Goal: Transaction & Acquisition: Purchase product/service

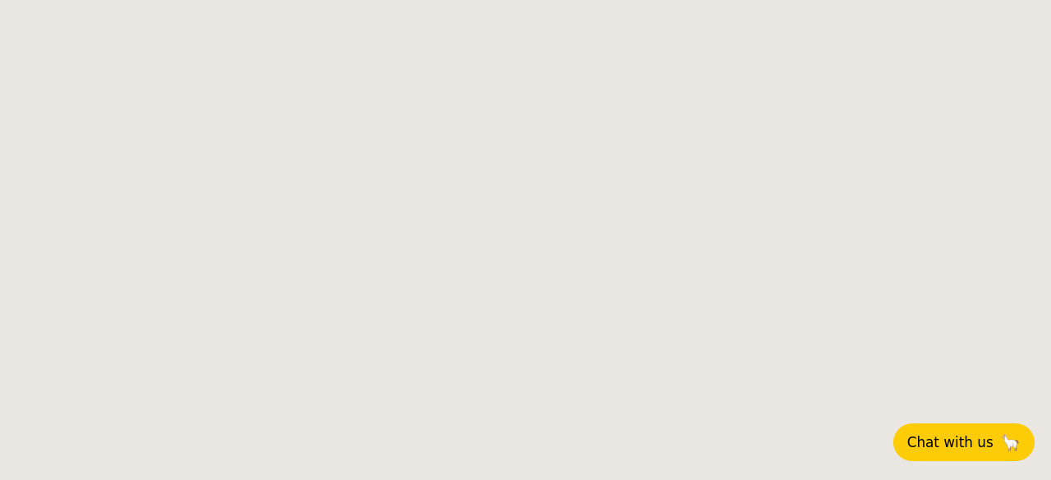
click at [942, 447] on span "Chat with us" at bounding box center [950, 442] width 86 height 16
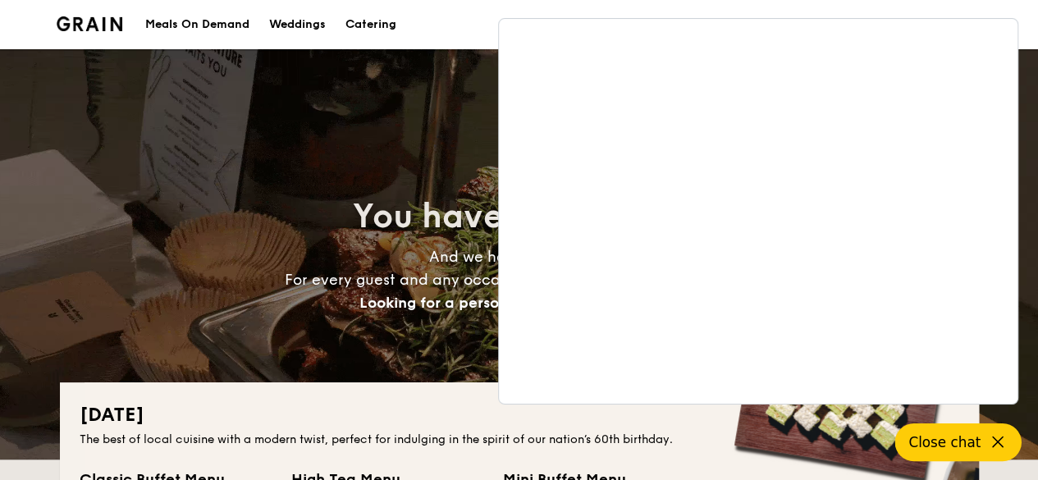
click at [1004, 446] on icon at bounding box center [998, 443] width 20 height 20
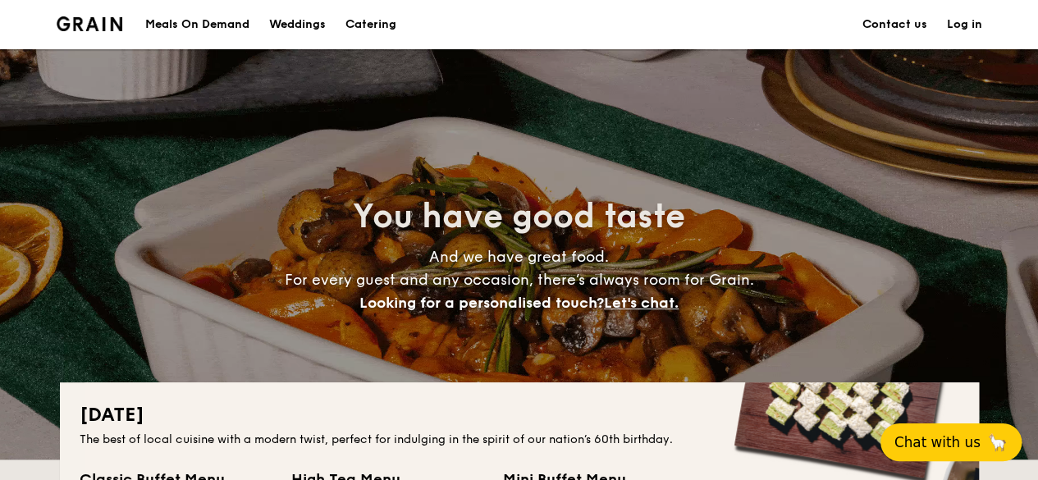
scroll to position [246, 0]
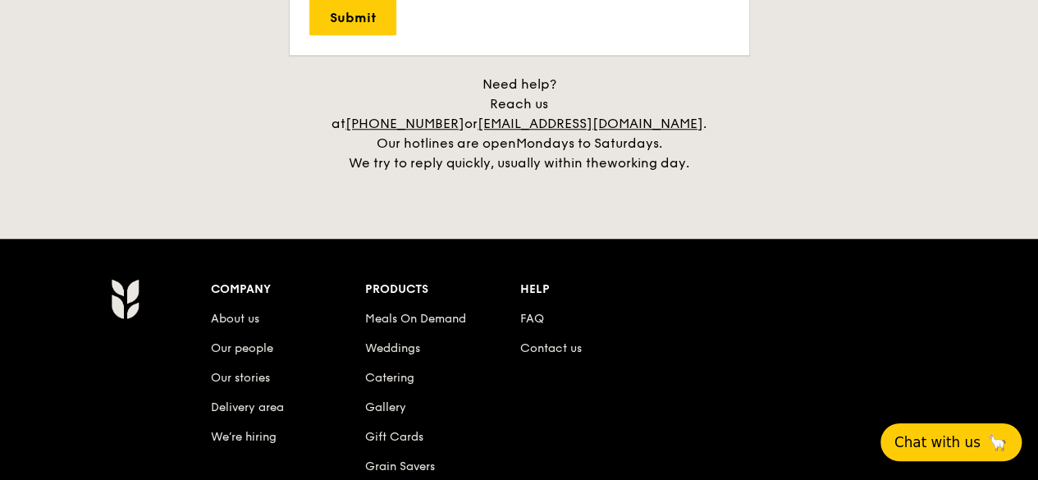
scroll to position [3940, 0]
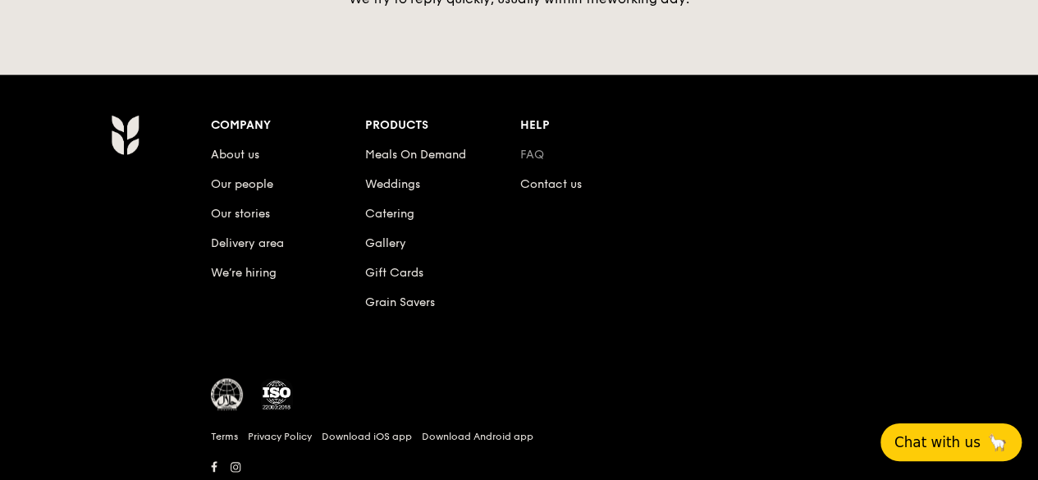
click at [537, 148] on link "FAQ" at bounding box center [532, 155] width 24 height 14
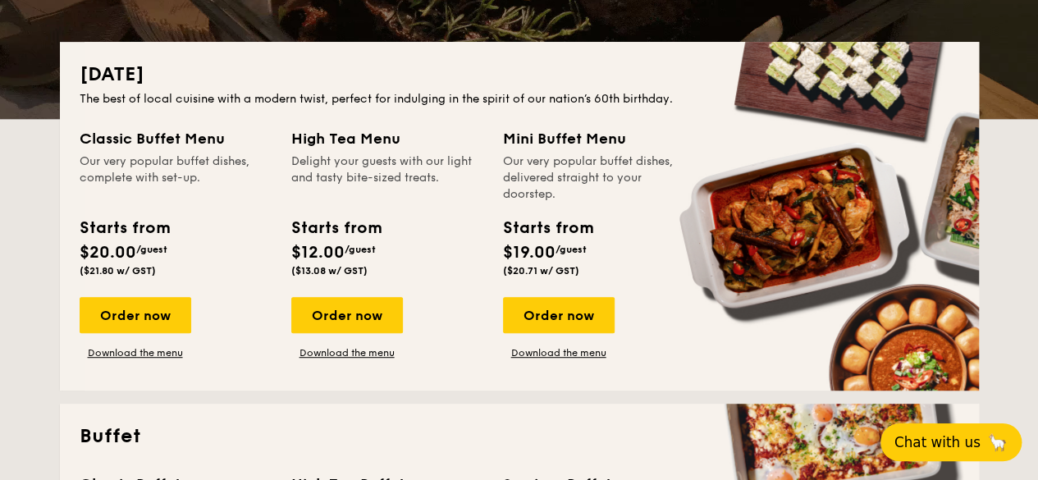
scroll to position [0, 0]
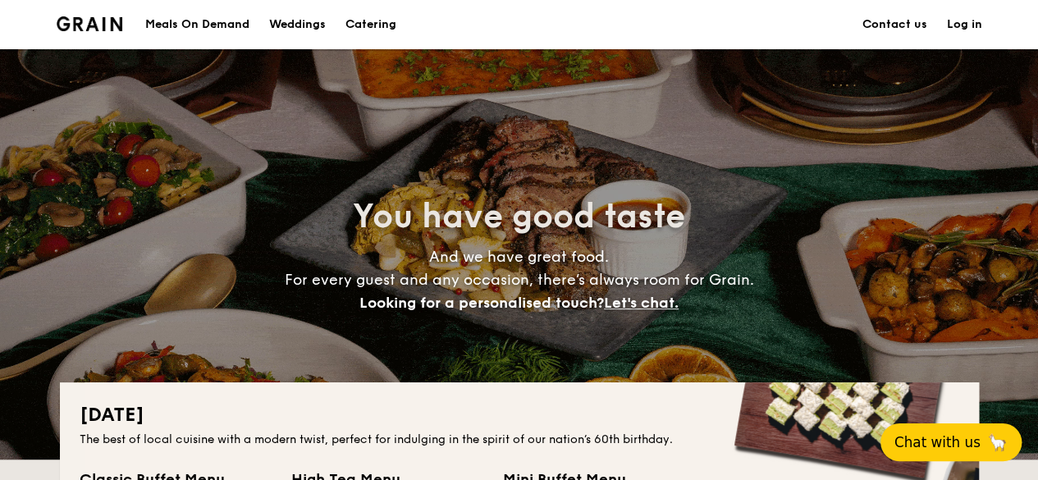
click at [232, 24] on div "Meals On Demand" at bounding box center [197, 24] width 104 height 49
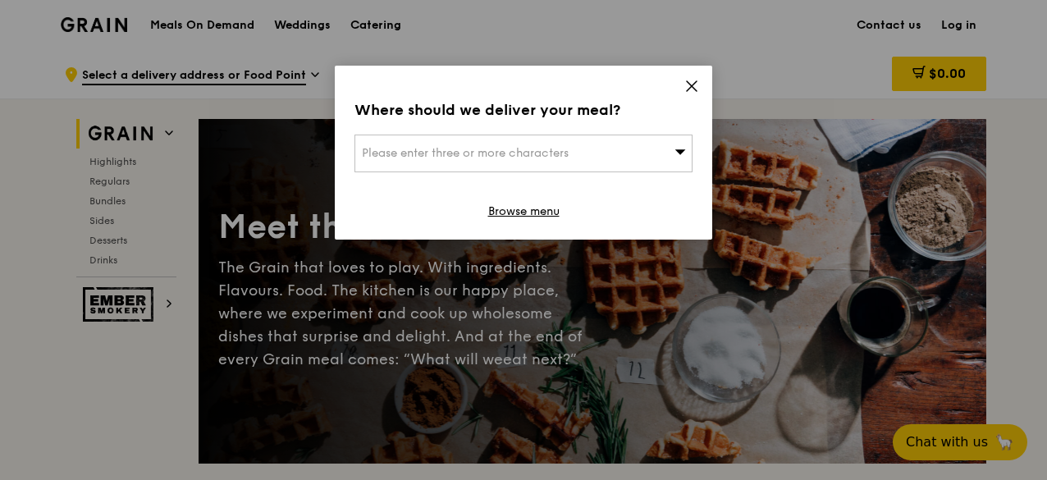
click at [682, 85] on div "Where should we deliver your meal? Please enter three or more characters Browse…" at bounding box center [524, 153] width 378 height 174
click at [690, 76] on div "Where should we deliver your meal? Please enter three or more characters Browse…" at bounding box center [524, 153] width 378 height 174
click at [682, 89] on div "Where should we deliver your meal? Please enter three or more characters Browse…" at bounding box center [524, 153] width 378 height 174
click at [690, 83] on icon at bounding box center [692, 86] width 10 height 10
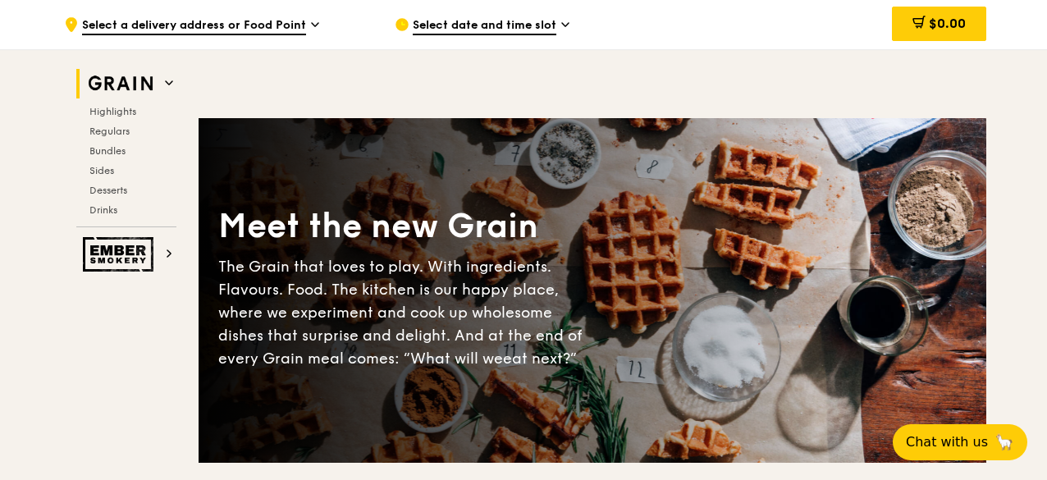
scroll to position [164, 0]
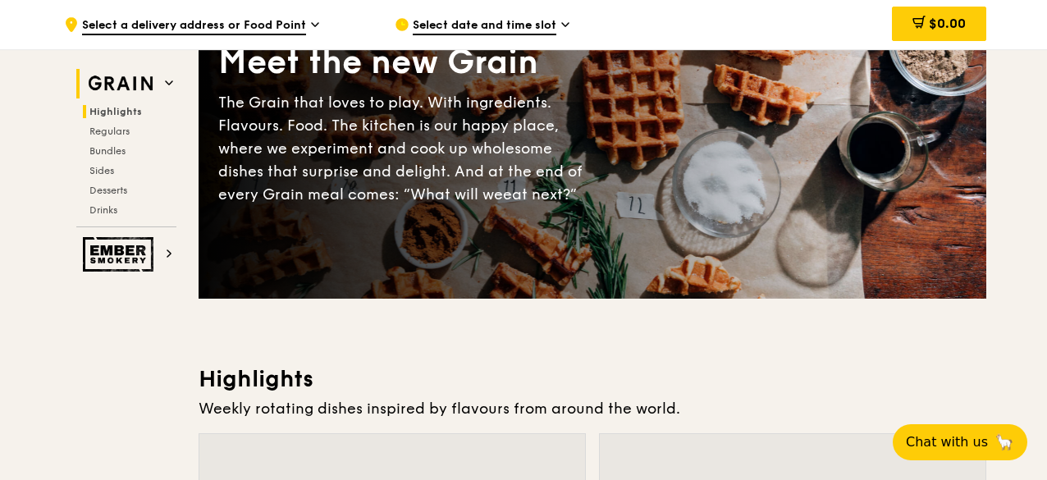
click at [117, 108] on span "Highlights" at bounding box center [115, 111] width 53 height 11
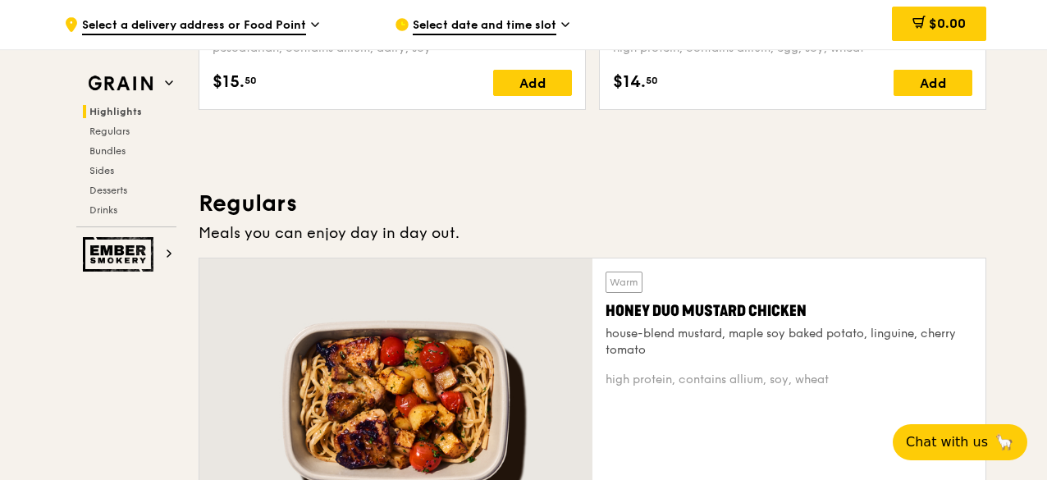
scroll to position [1038, 0]
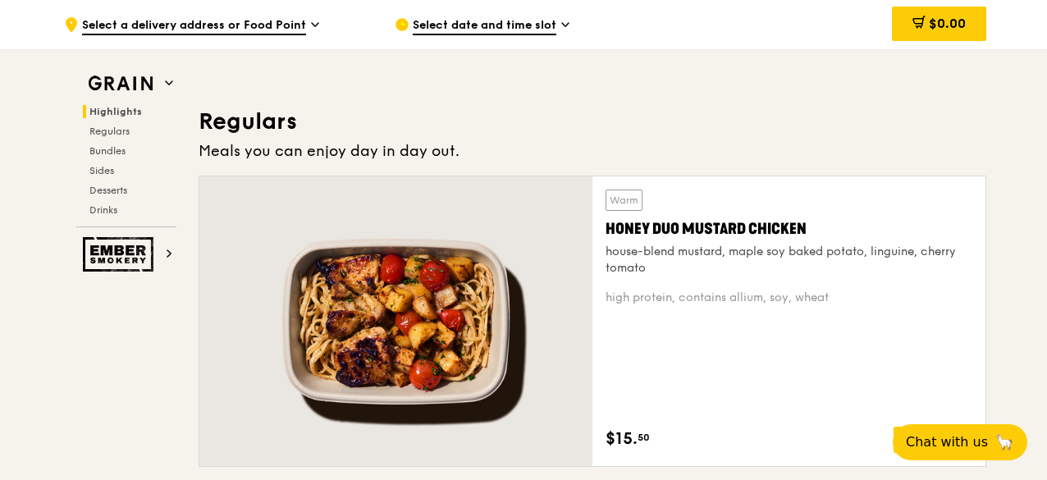
click at [276, 226] on div at bounding box center [395, 321] width 393 height 290
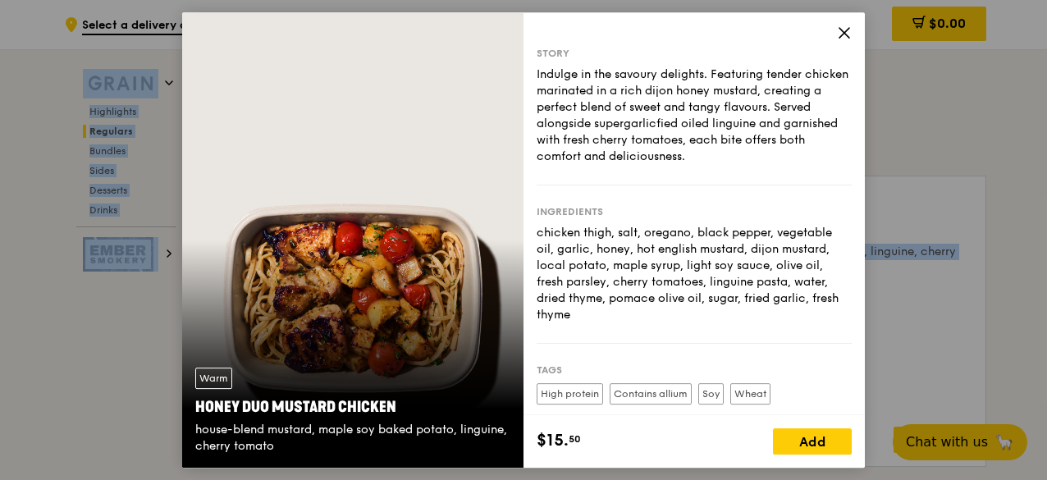
scroll to position [1120, 0]
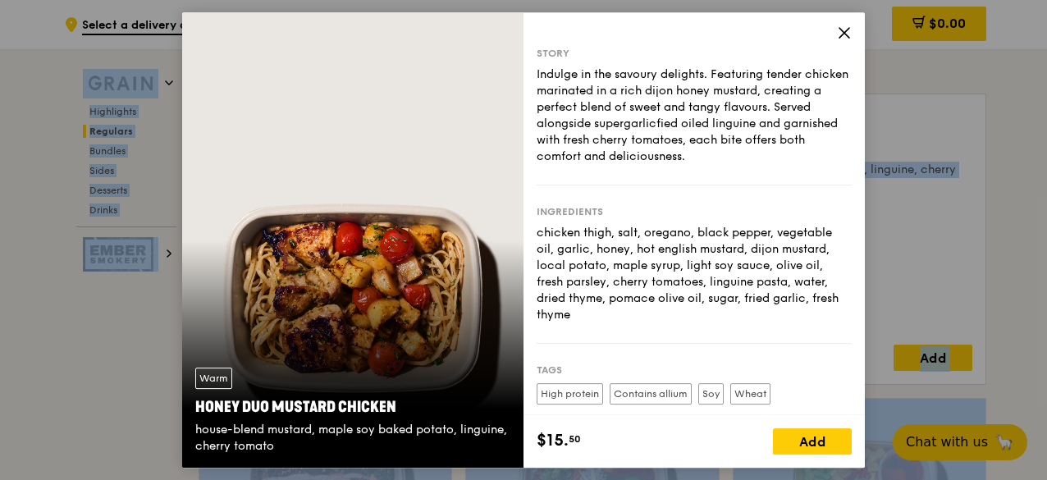
click at [844, 34] on icon at bounding box center [844, 32] width 15 height 15
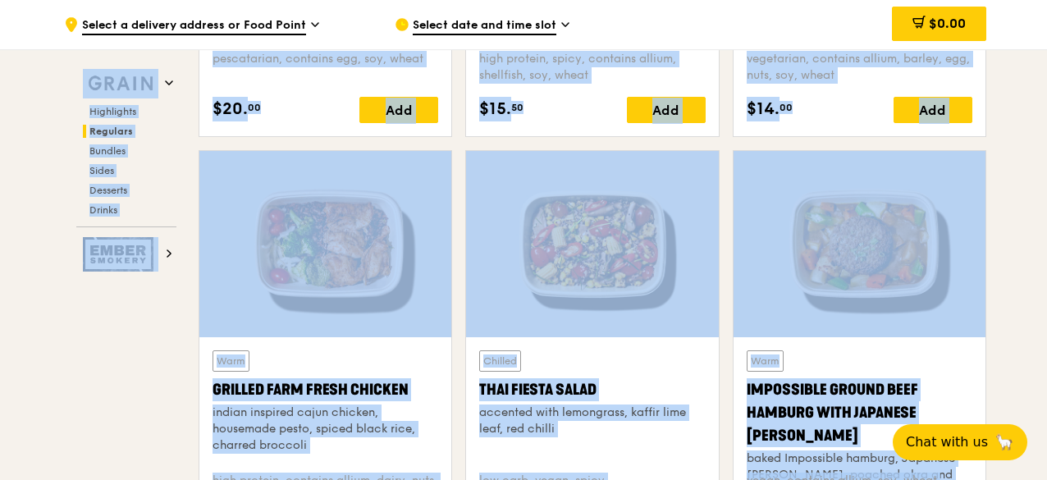
scroll to position [1952, 0]
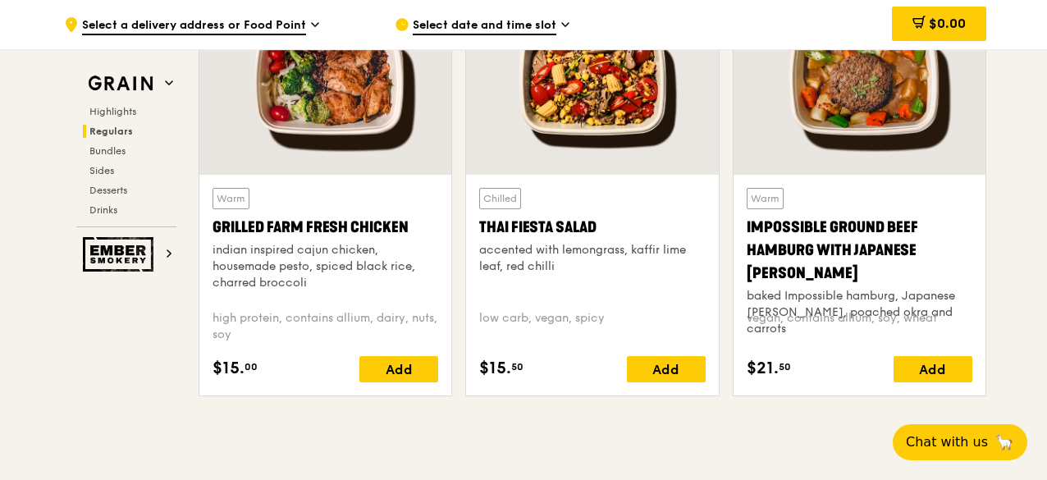
click at [393, 149] on div at bounding box center [325, 82] width 252 height 186
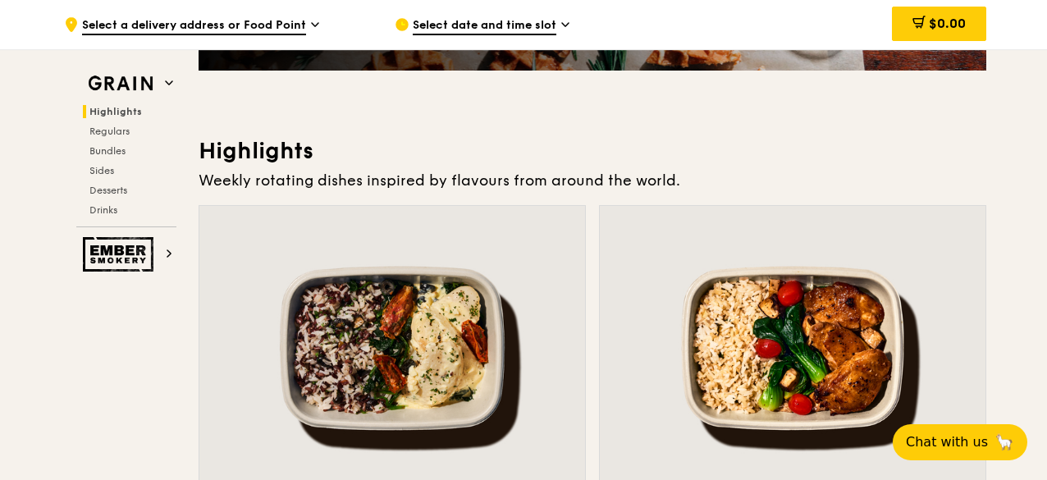
scroll to position [0, 0]
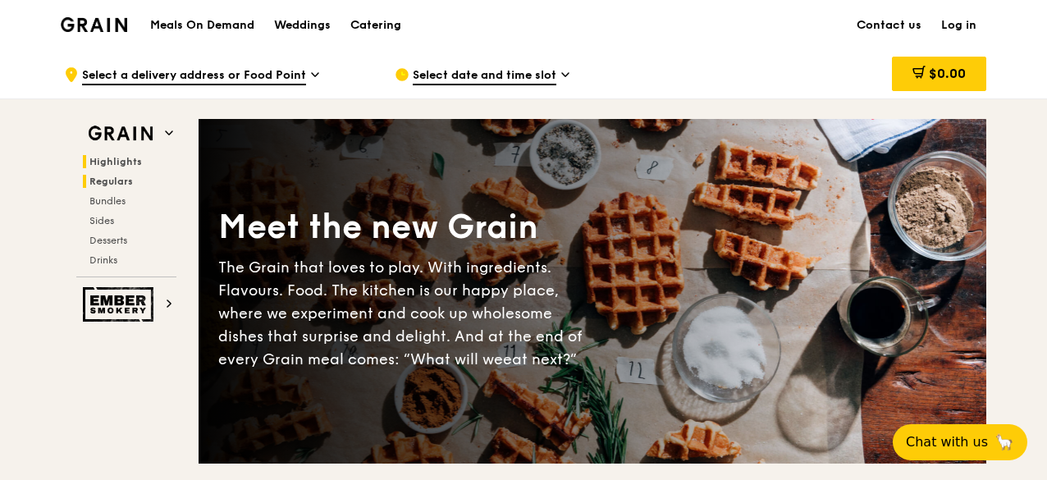
click at [121, 183] on span "Regulars" at bounding box center [111, 181] width 44 height 11
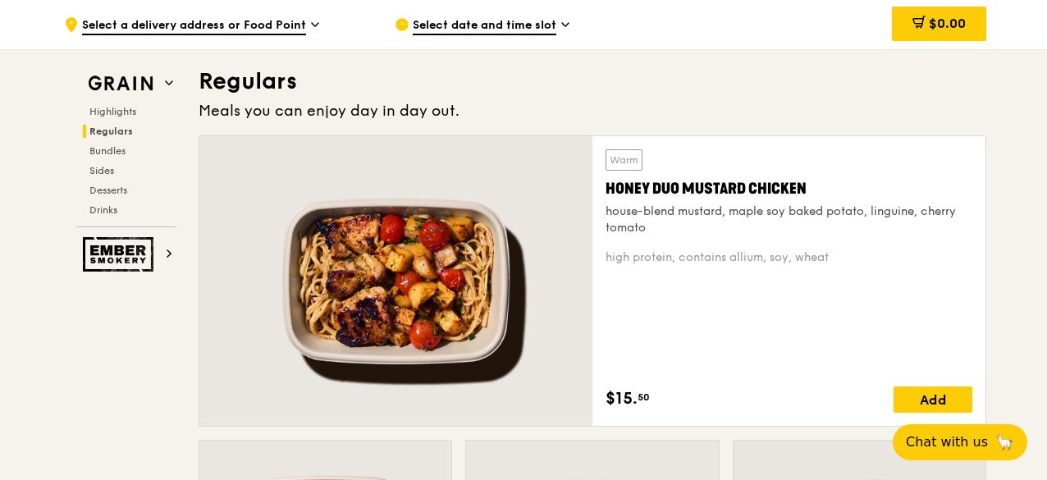
scroll to position [1079, 0]
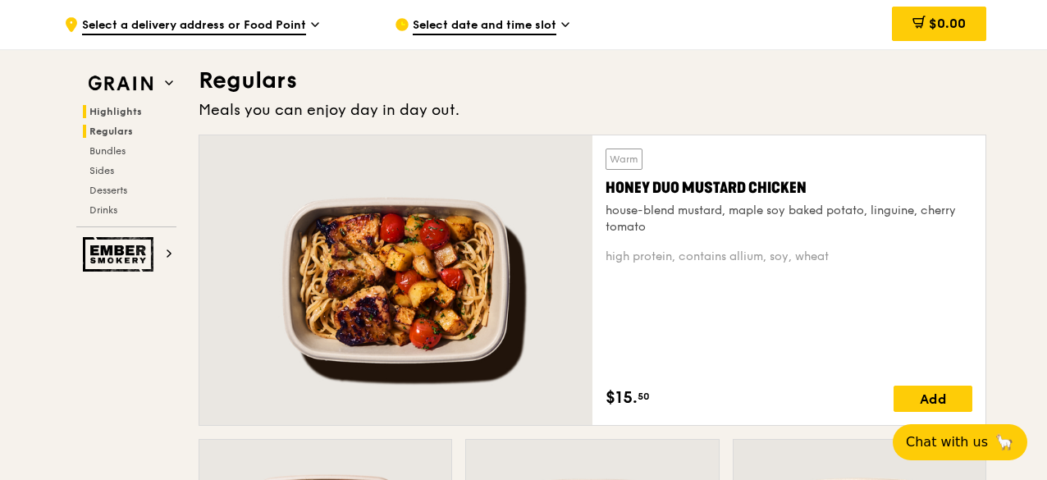
click at [119, 114] on span "Highlights" at bounding box center [115, 111] width 53 height 11
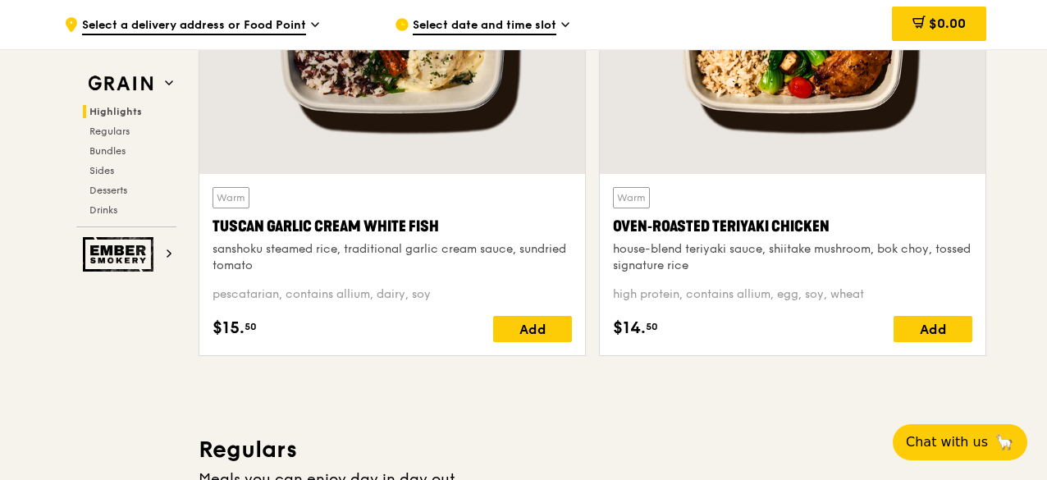
scroll to position [627, 0]
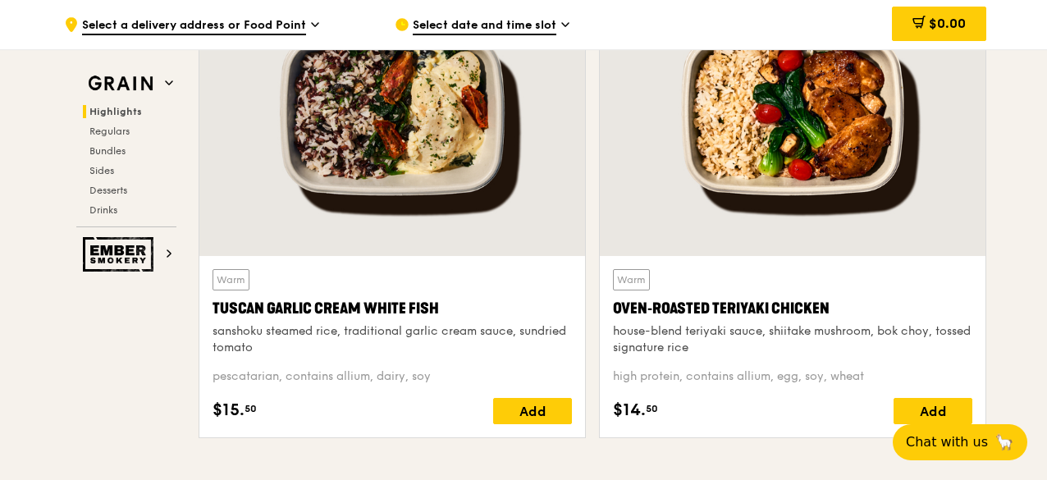
click at [783, 204] on div at bounding box center [793, 113] width 386 height 285
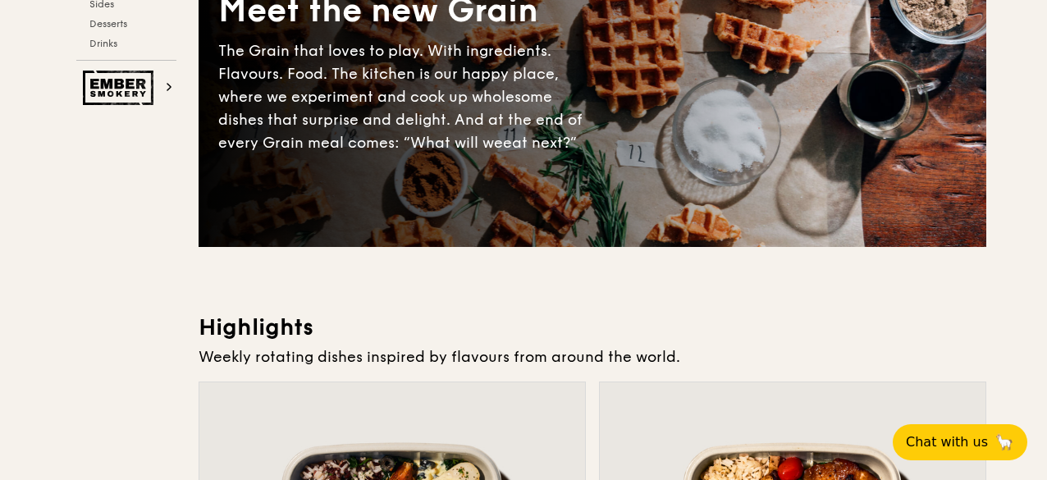
scroll to position [0, 0]
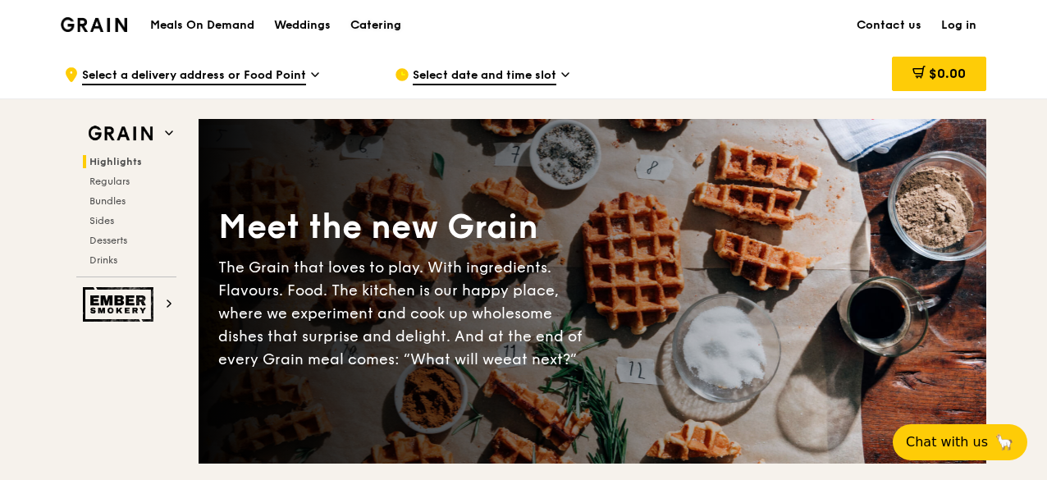
click at [387, 30] on div "Catering" at bounding box center [376, 25] width 51 height 49
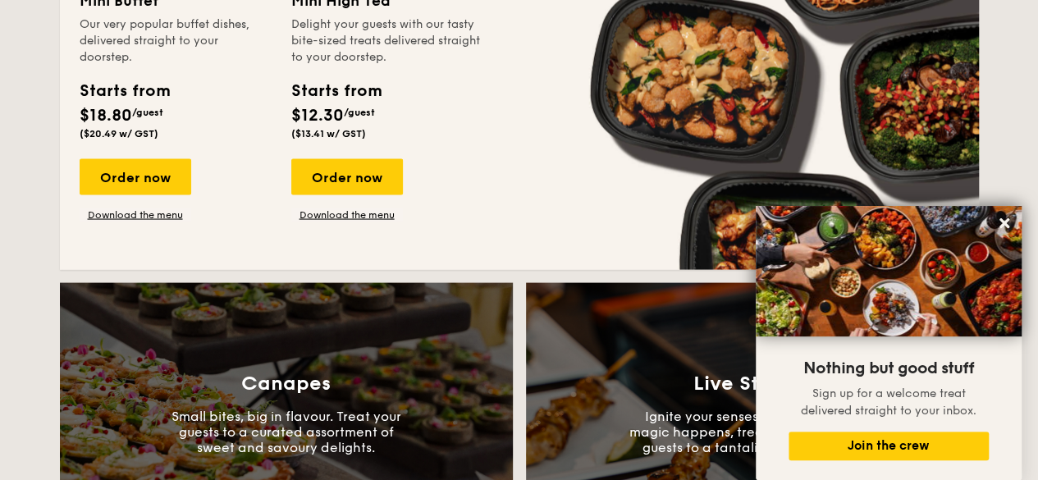
scroll to position [1466, 0]
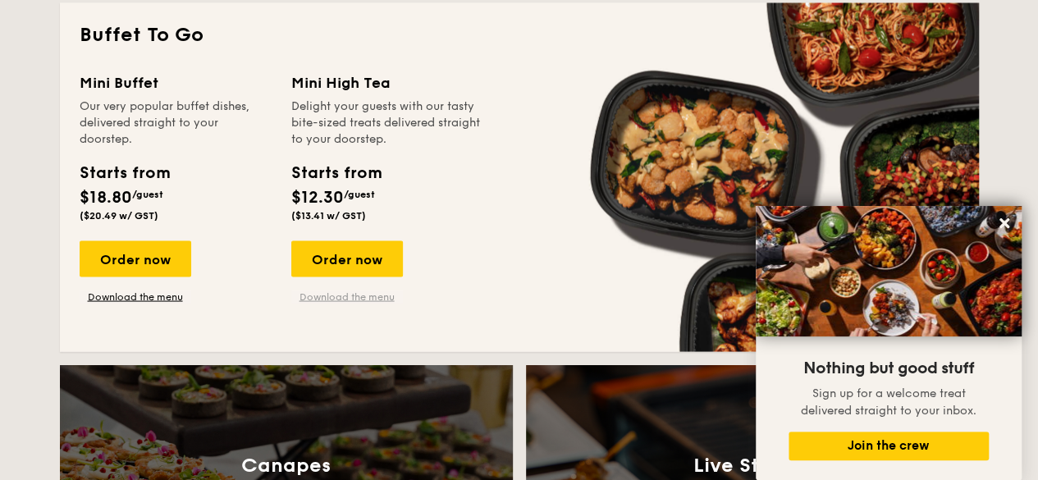
click at [383, 302] on link "Download the menu" at bounding box center [347, 296] width 112 height 13
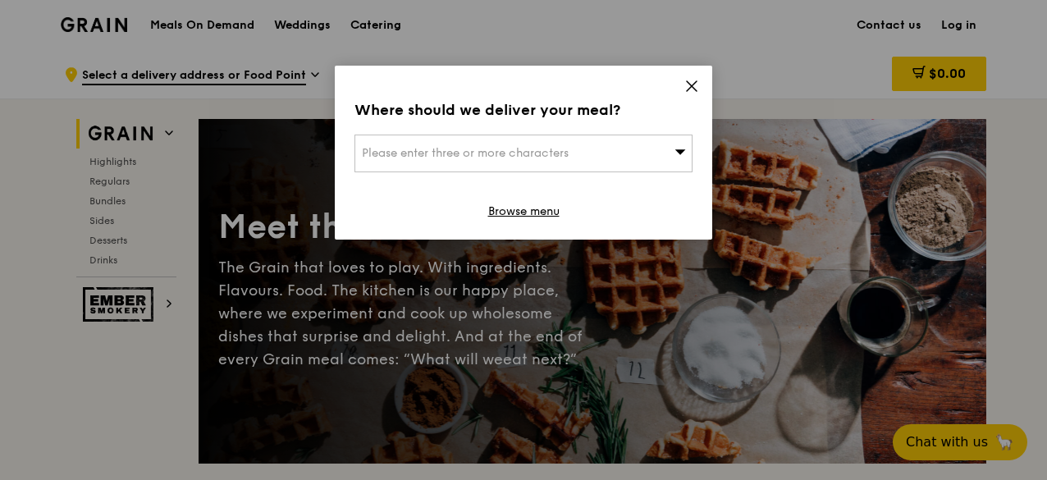
click at [642, 152] on div "Please enter three or more characters" at bounding box center [524, 154] width 338 height 38
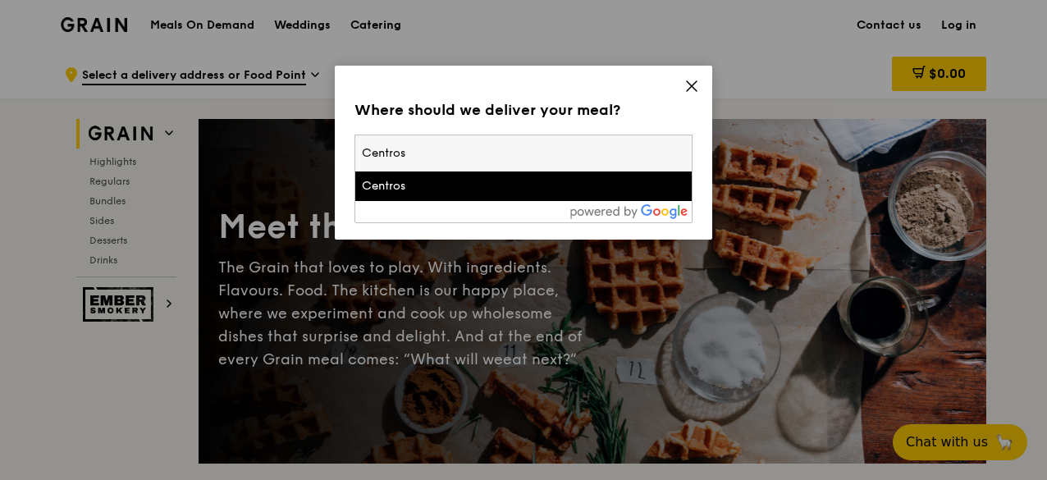
type input "Centros"
click at [446, 191] on div "Centros" at bounding box center [483, 186] width 243 height 16
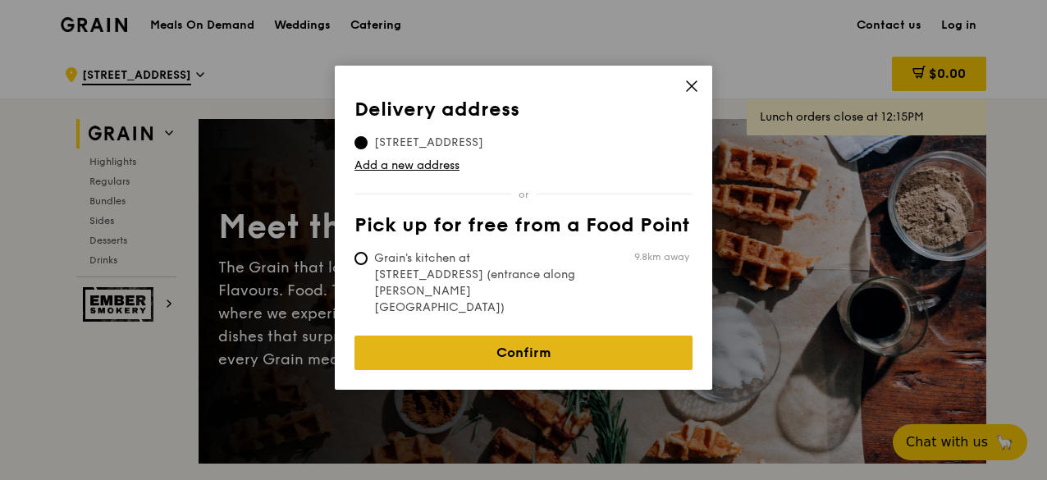
click at [514, 336] on link "Confirm" at bounding box center [524, 353] width 338 height 34
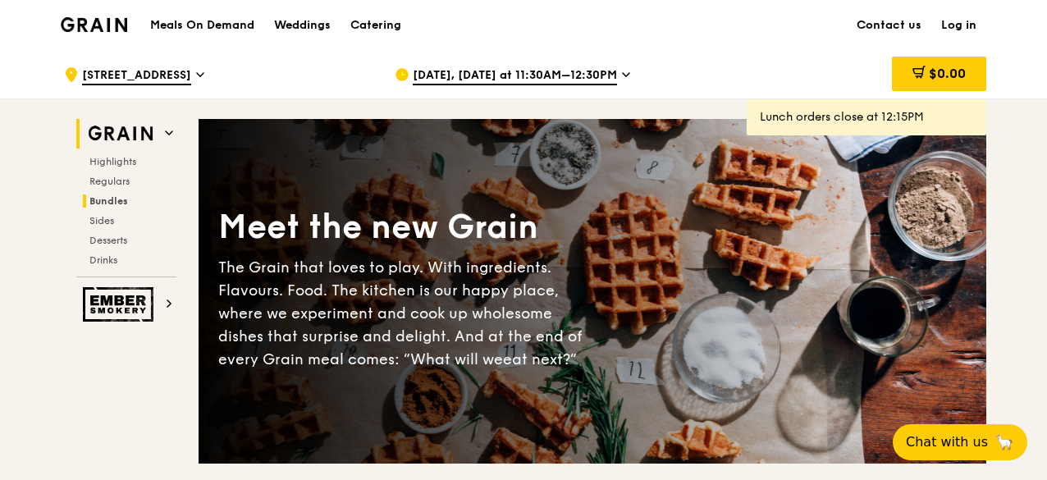
click at [121, 202] on span "Bundles" at bounding box center [108, 200] width 39 height 11
click at [117, 179] on span "Regulars" at bounding box center [111, 181] width 44 height 11
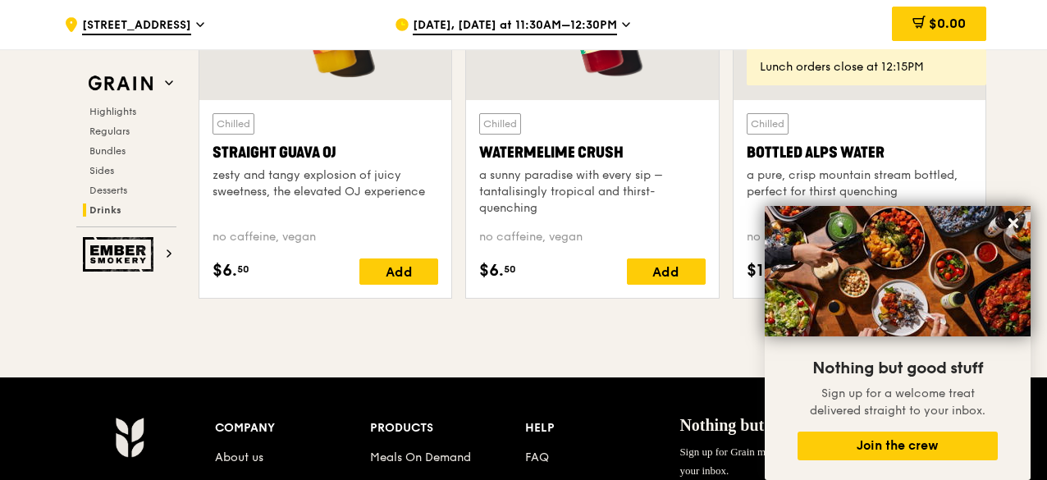
scroll to position [7007, 0]
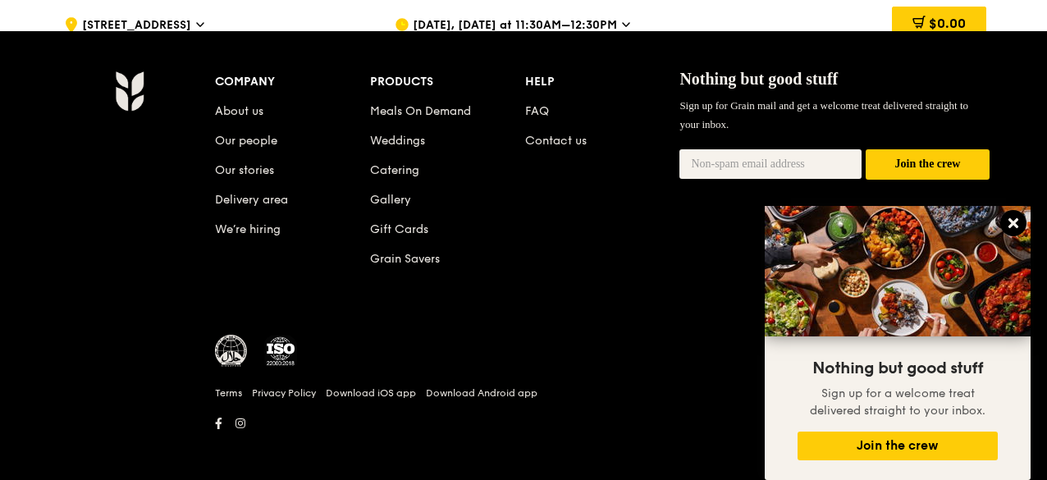
click at [1009, 219] on icon at bounding box center [1013, 223] width 15 height 15
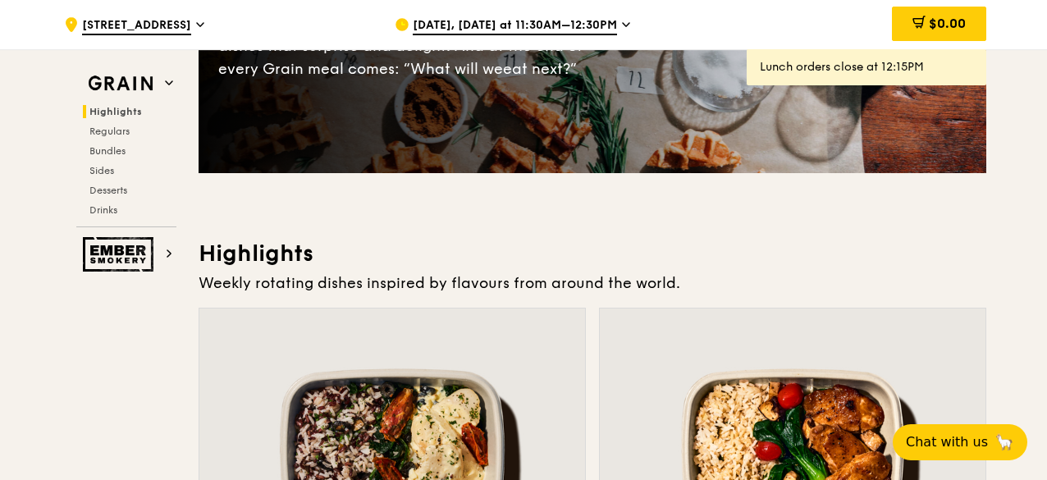
scroll to position [0, 0]
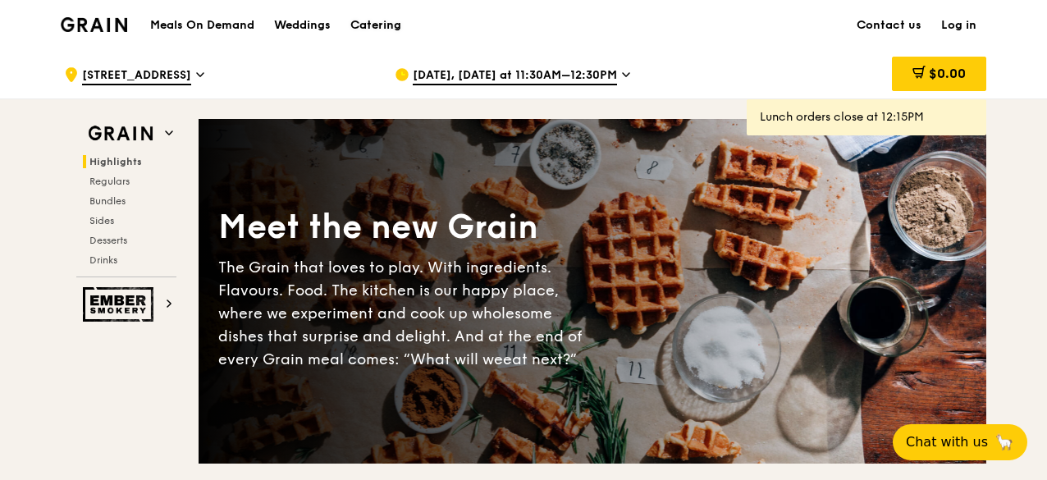
click at [391, 19] on div "Catering" at bounding box center [376, 25] width 51 height 49
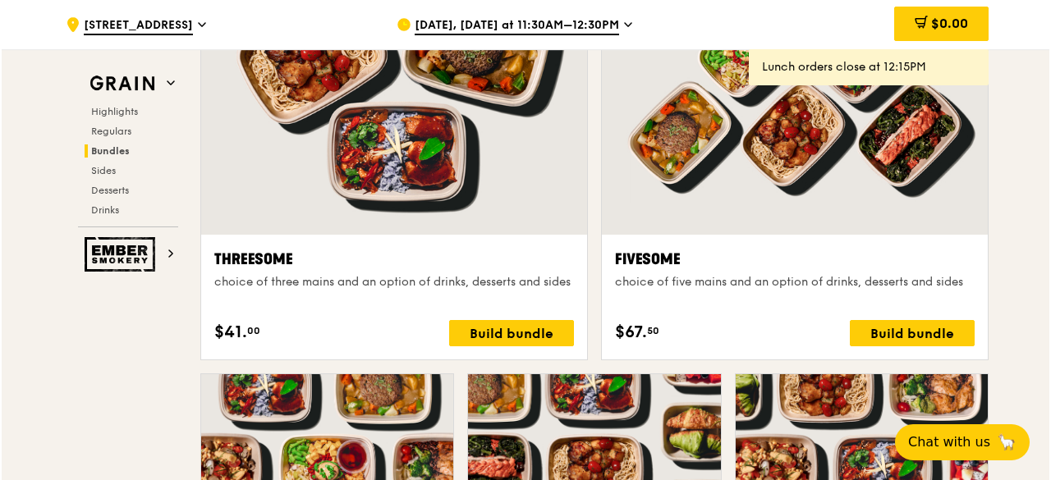
scroll to position [2873, 0]
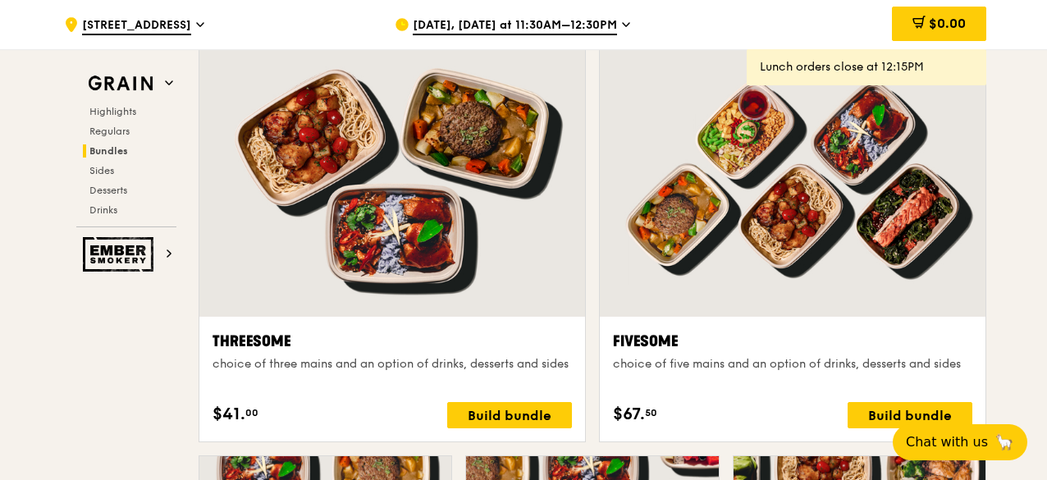
click at [743, 220] on div at bounding box center [793, 174] width 386 height 285
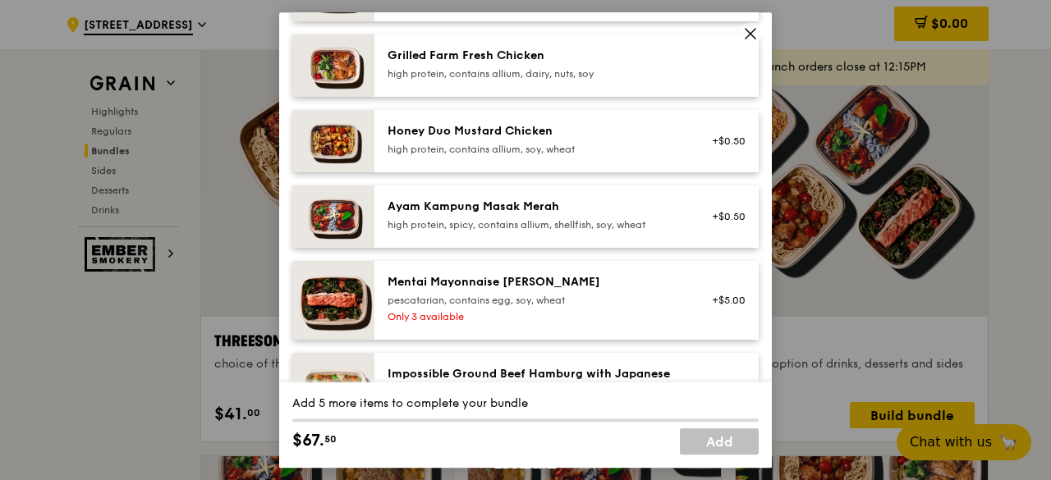
scroll to position [0, 0]
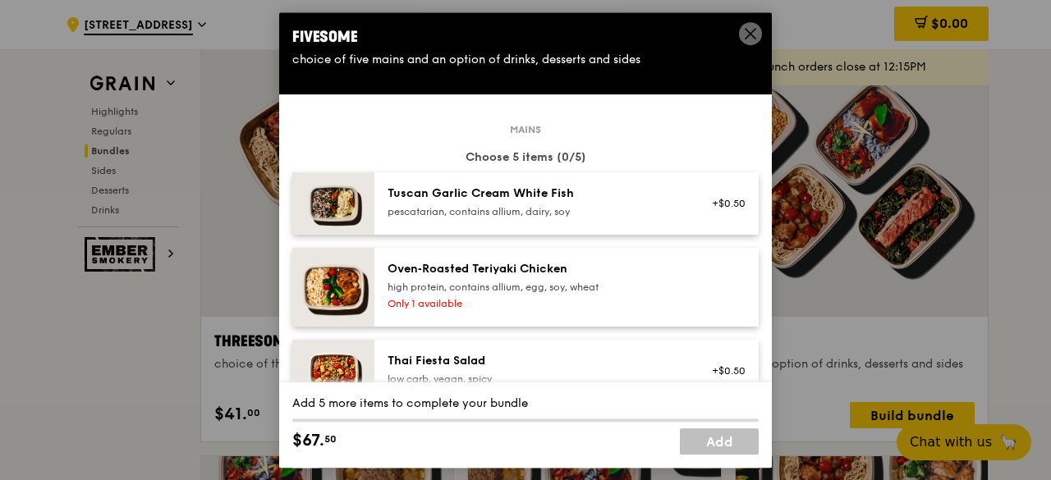
click at [552, 278] on div "Oven‑Roasted Teriyaki Chicken high protein, contains allium, egg, soy, wheat" at bounding box center [534, 277] width 295 height 33
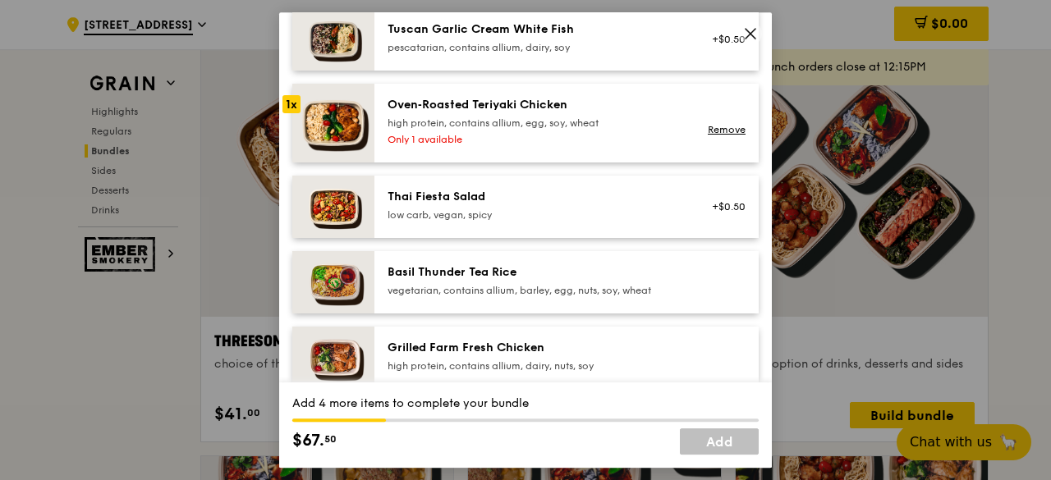
click at [545, 355] on div "Grilled Farm Fresh Chicken" at bounding box center [534, 348] width 295 height 16
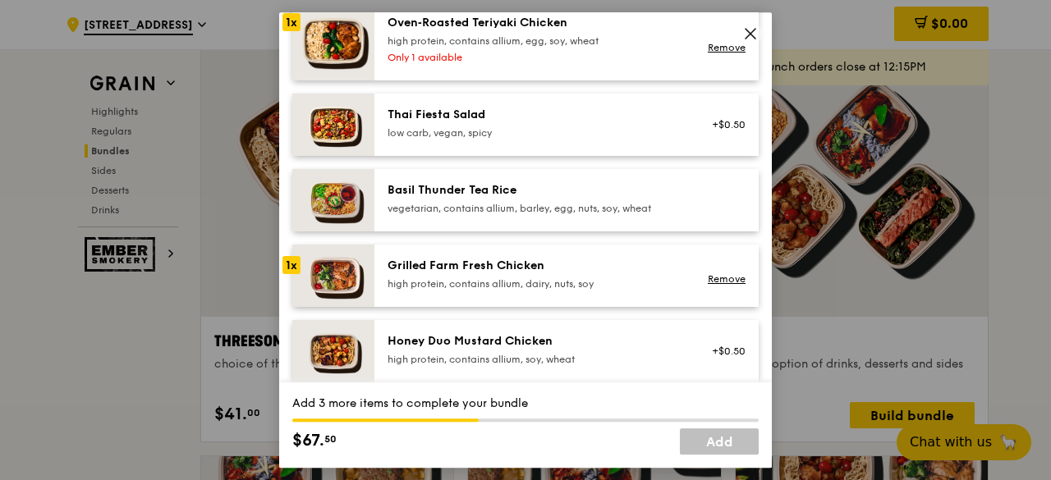
click at [561, 276] on div "Grilled Farm Fresh Chicken high protein, contains allium, dairy, nuts, soy" at bounding box center [534, 274] width 295 height 33
click at [724, 273] on link "Remove" at bounding box center [727, 278] width 38 height 11
click at [648, 278] on div "high protein, contains allium, dairy, nuts, soy" at bounding box center [534, 283] width 295 height 13
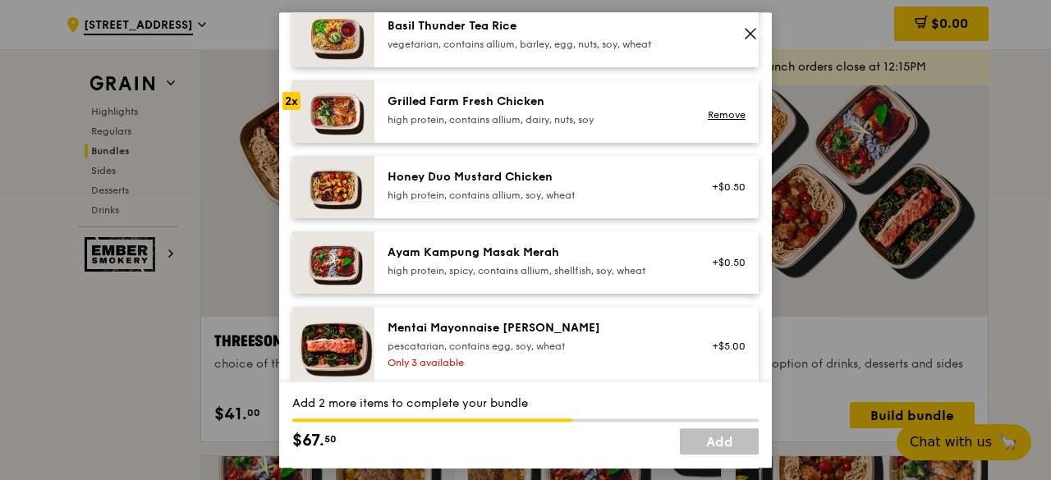
scroll to position [328, 0]
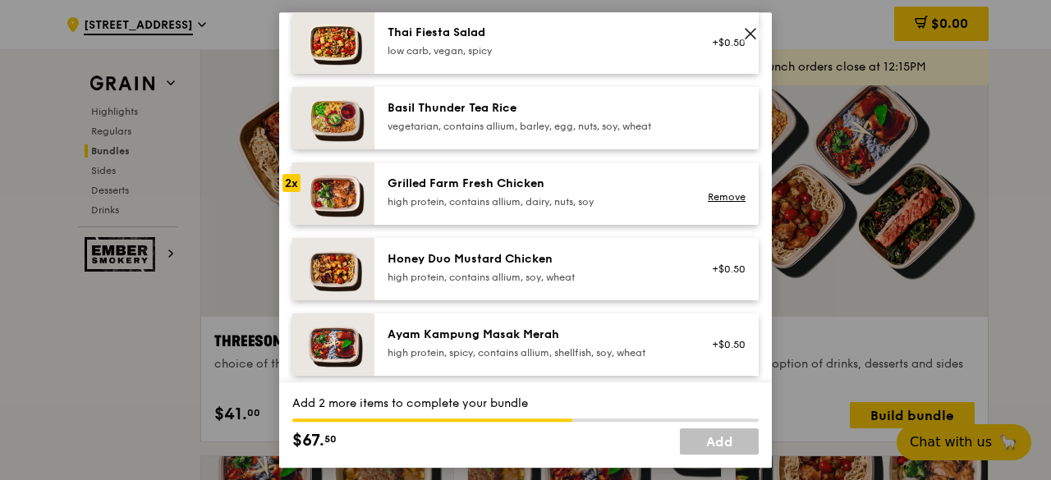
click at [525, 267] on div "Honey Duo Mustard Chicken" at bounding box center [534, 259] width 295 height 16
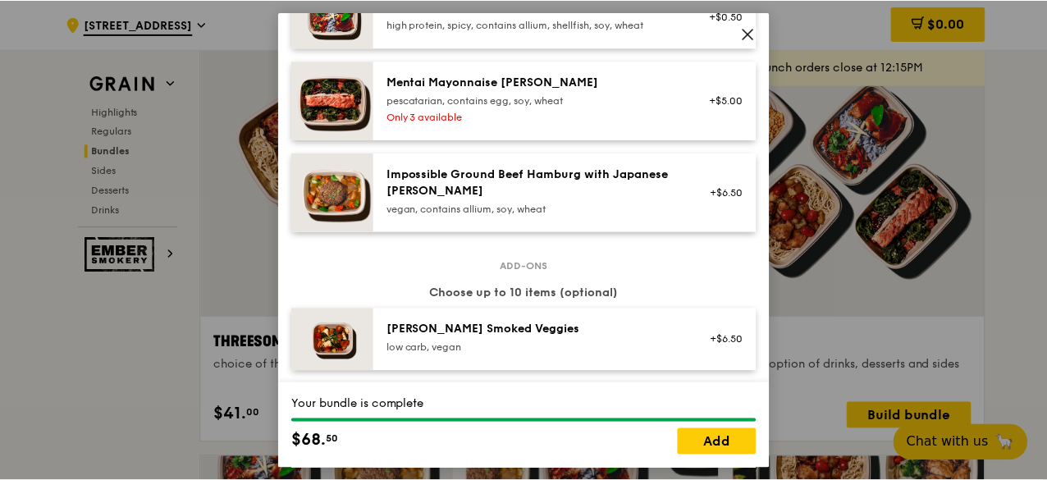
scroll to position [821, 0]
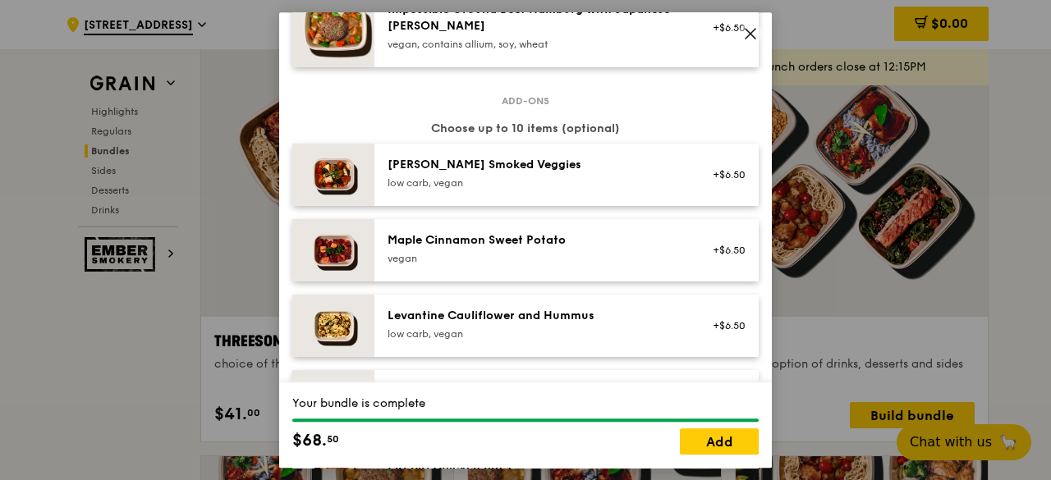
click at [748, 31] on icon at bounding box center [750, 34] width 10 height 10
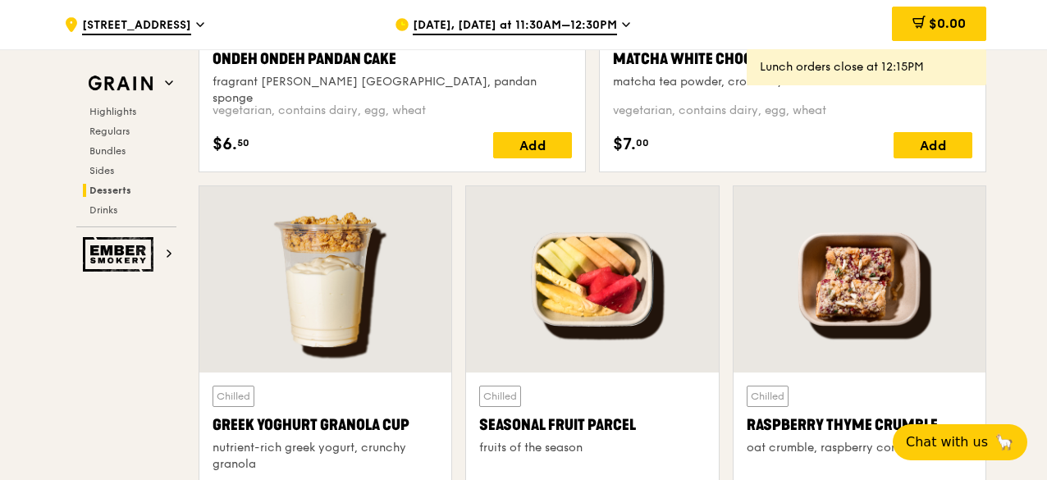
scroll to position [4843, 0]
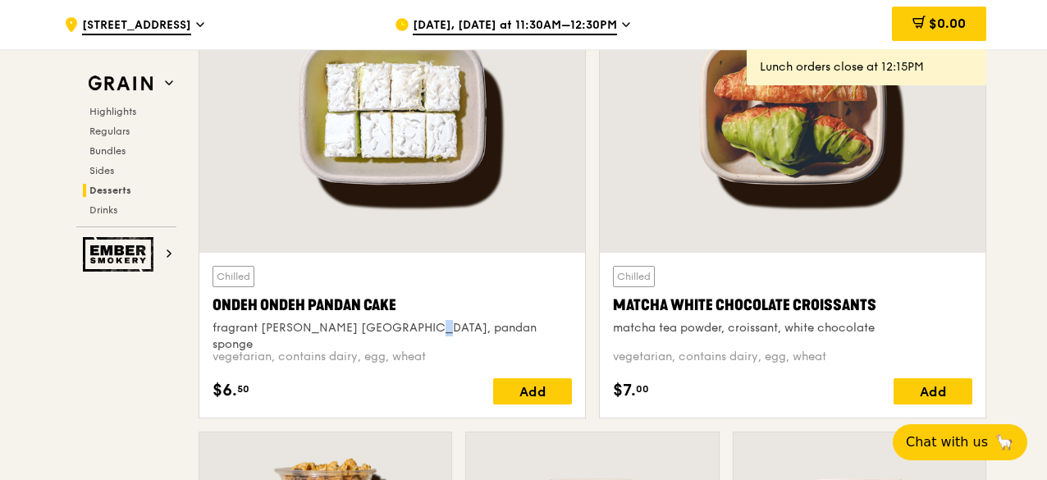
click at [386, 320] on div "fragrant gula melaka, pandan sponge" at bounding box center [393, 336] width 360 height 33
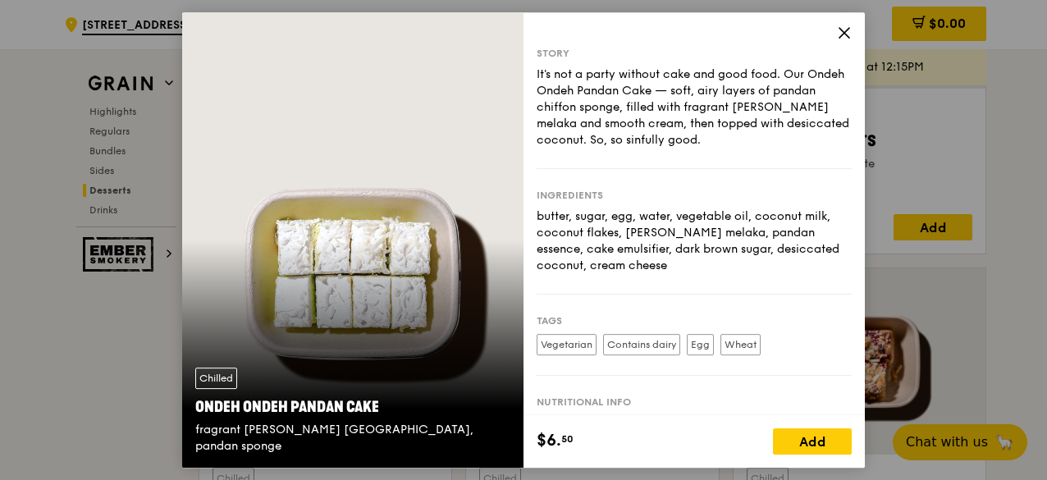
scroll to position [96, 0]
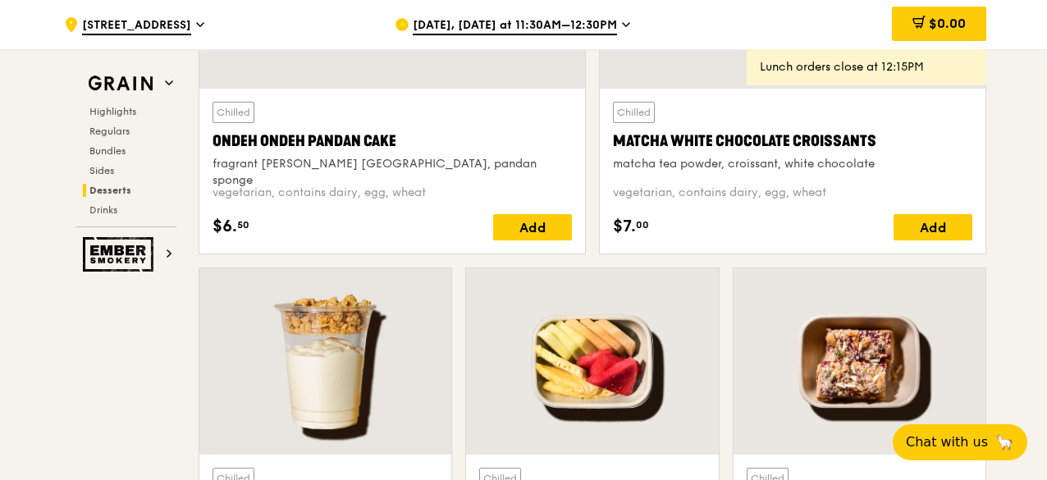
click at [391, 175] on div "Chilled Ondeh Ondeh Pandan Cake fragrant gula melaka, pandan sponge vegetarian,…" at bounding box center [393, 171] width 360 height 139
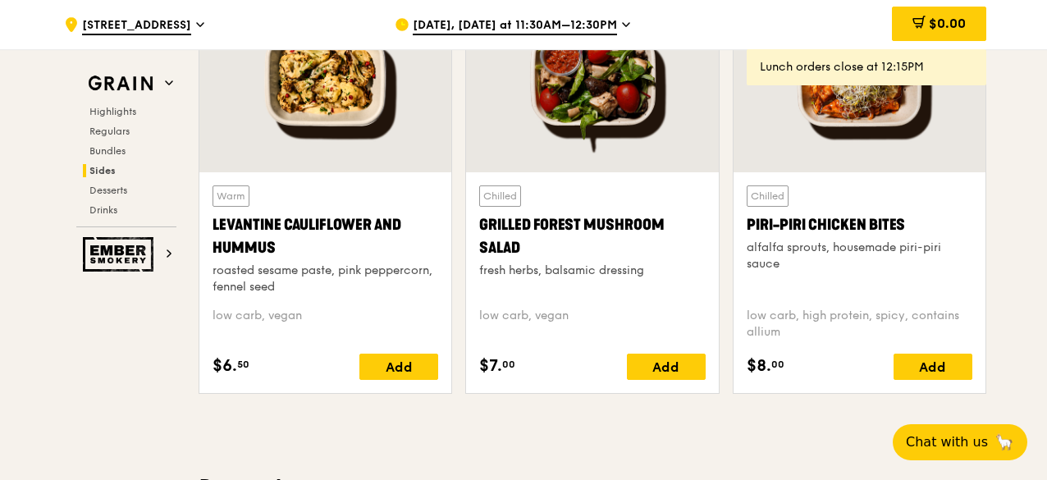
scroll to position [4186, 0]
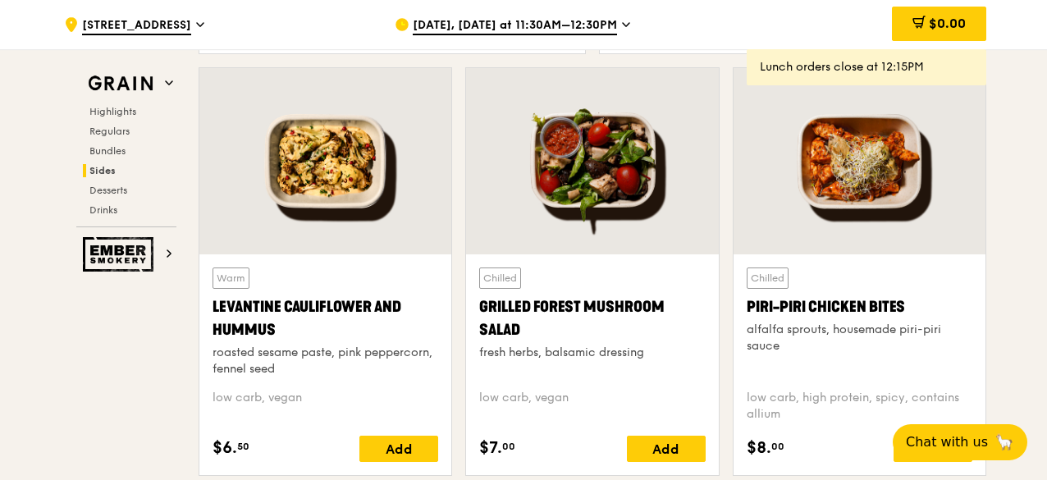
click at [611, 214] on div at bounding box center [592, 161] width 252 height 186
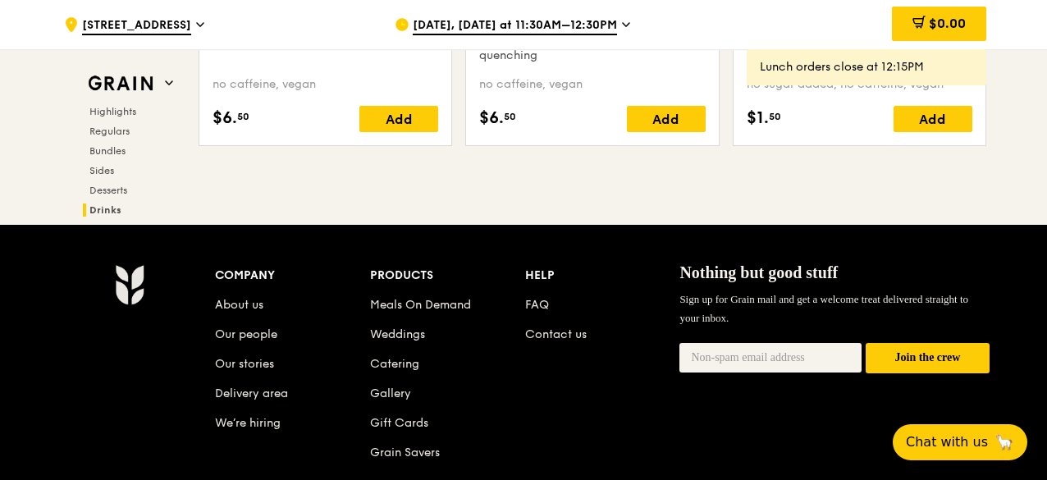
scroll to position [7007, 0]
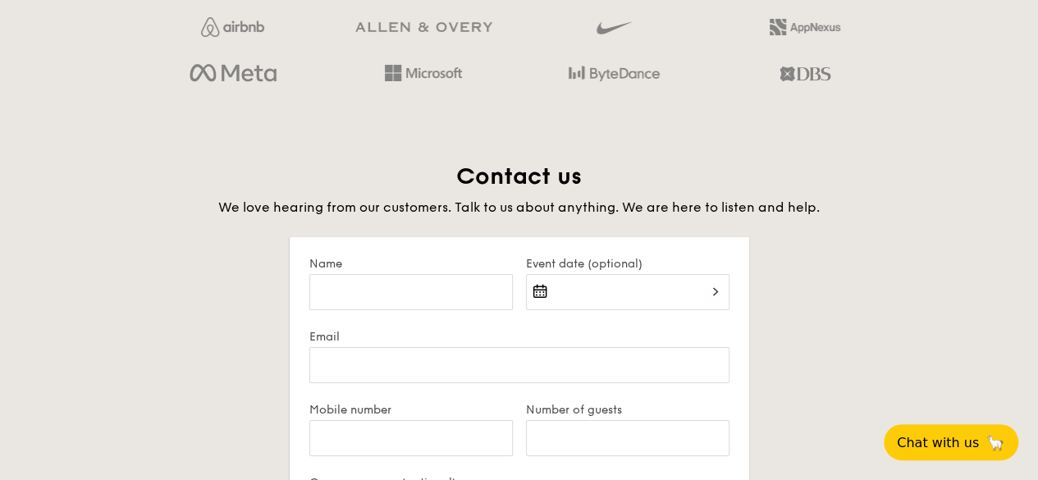
scroll to position [3436, 0]
